Goal: Find specific page/section: Find specific page/section

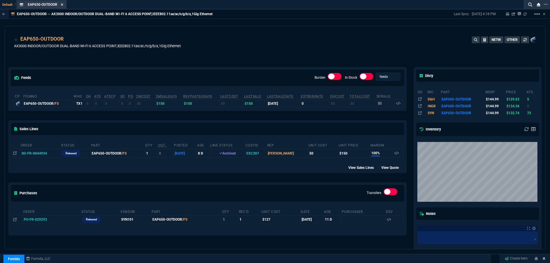
click at [61, 5] on icon at bounding box center [62, 4] width 3 height 3
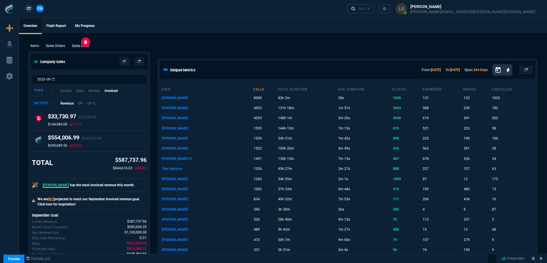
click at [88, 44] on p "Sales Lines" at bounding box center [80, 45] width 17 height 5
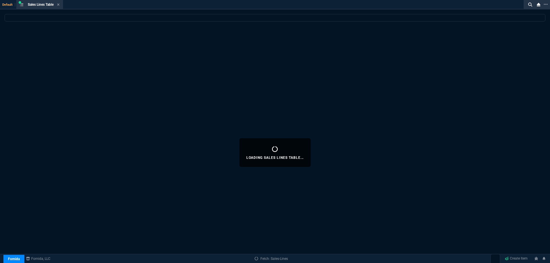
select select
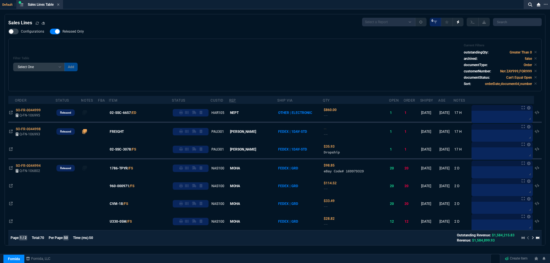
drag, startPoint x: 121, startPoint y: 150, endPoint x: 186, endPoint y: 137, distance: 66.7
click at [121, 150] on span "02-SSC-3078" at bounding box center [120, 149] width 21 height 5
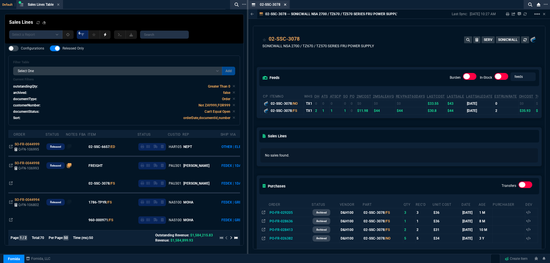
click at [285, 3] on icon at bounding box center [285, 4] width 3 height 3
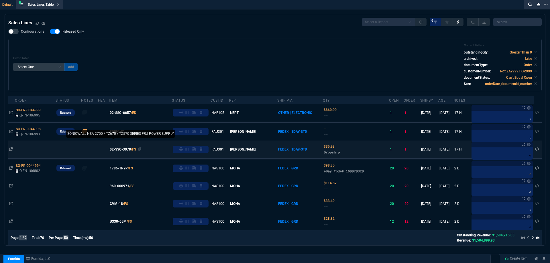
click at [131, 149] on span "02-SSC-3078" at bounding box center [120, 149] width 21 height 5
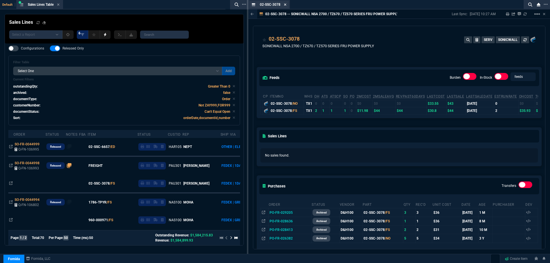
click at [285, 5] on icon at bounding box center [285, 4] width 3 height 3
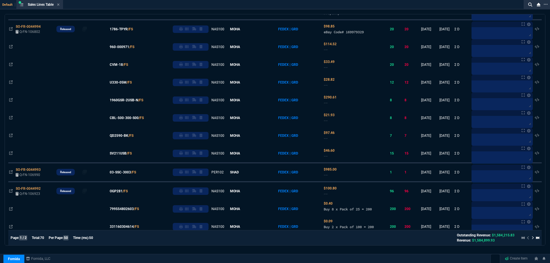
scroll to position [229, 0]
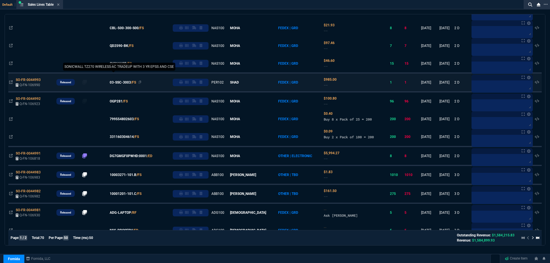
click at [131, 83] on span "03-SSC-3003" at bounding box center [120, 82] width 21 height 5
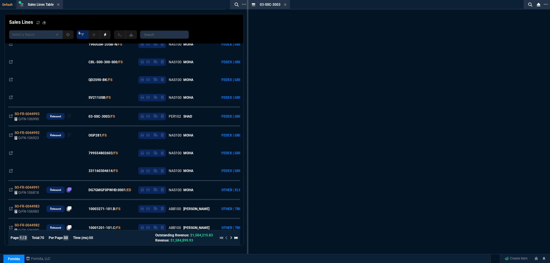
scroll to position [263, 0]
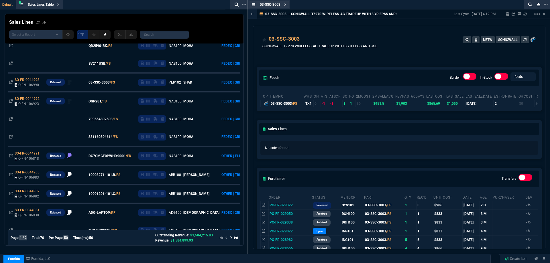
click at [286, 4] on icon at bounding box center [285, 4] width 3 height 3
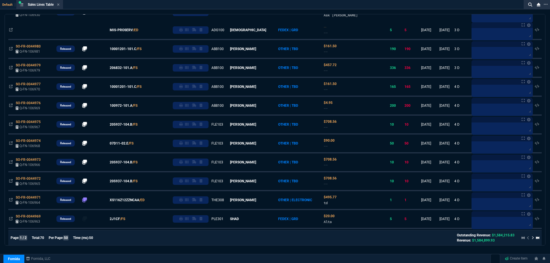
scroll to position [315, 0]
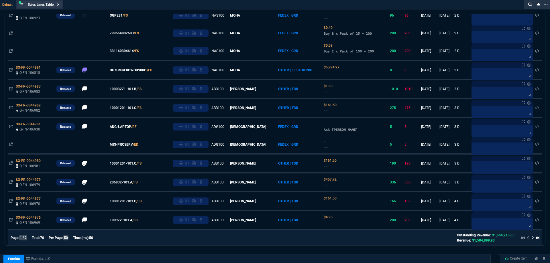
click at [60, 3] on icon at bounding box center [58, 4] width 3 height 3
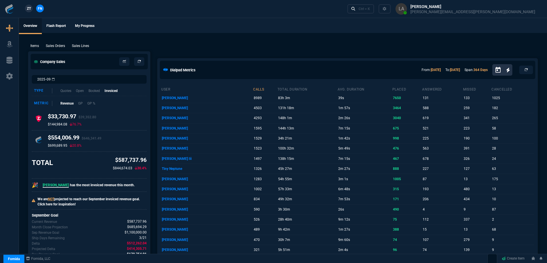
click at [29, 8] on span "ZT" at bounding box center [29, 8] width 4 height 5
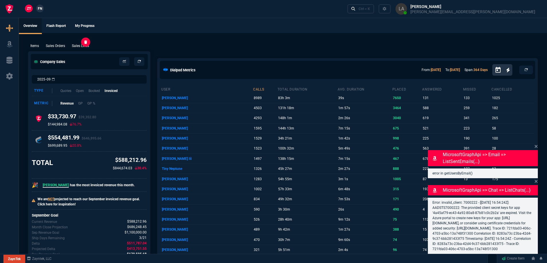
click at [81, 45] on p "Sales Lines" at bounding box center [80, 45] width 17 height 5
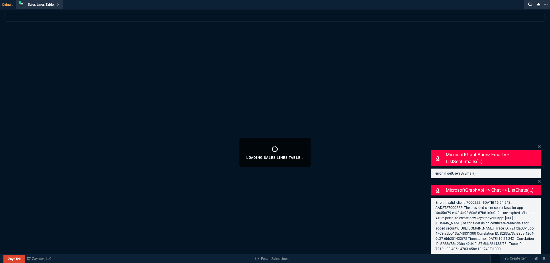
select select
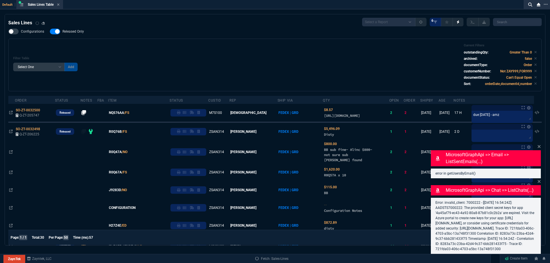
click at [76, 34] on label "Released Only" at bounding box center [70, 32] width 40 height 6
click at [50, 32] on input "Released Only" at bounding box center [50, 31] width 0 height 0
checkbox input "false"
click at [224, 46] on div "Filter Table Select One Add Filter () Age () ATS () Cond (itemVariantCode) Cust…" at bounding box center [274, 65] width 523 height 43
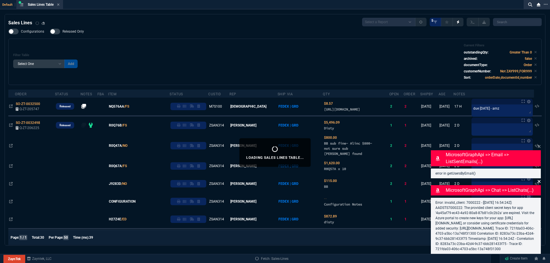
click at [538, 145] on icon at bounding box center [538, 146] width 3 height 3
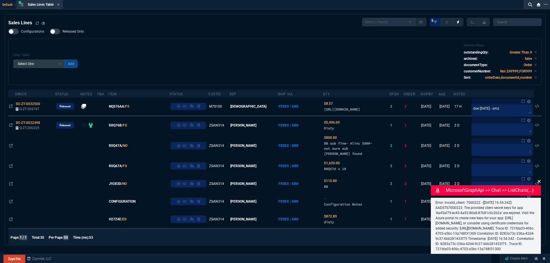
click at [539, 179] on icon at bounding box center [538, 181] width 3 height 5
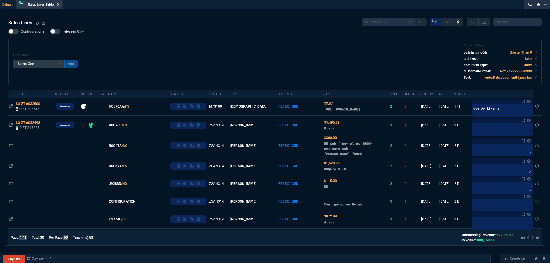
click at [59, 4] on icon at bounding box center [58, 4] width 2 height 2
